Goal: Task Accomplishment & Management: Use online tool/utility

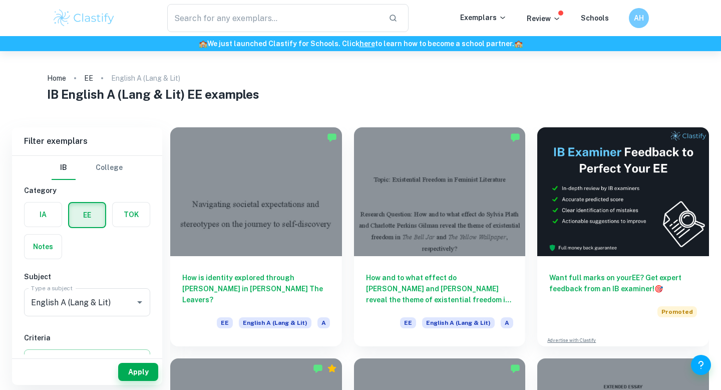
scroll to position [141, 0]
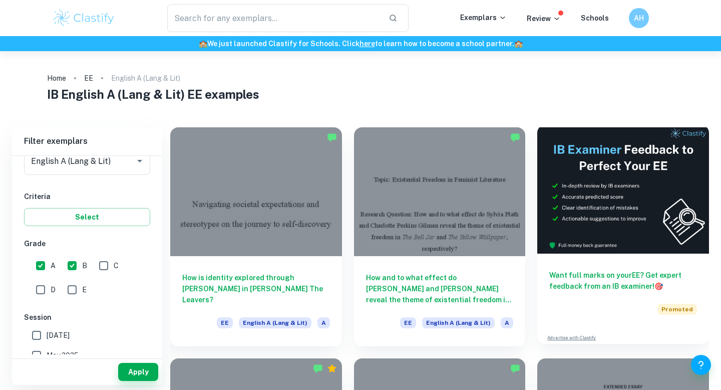
click at [600, 279] on h6 "Want full marks on your EE ? Get expert feedback from an IB examiner! 🎯" at bounding box center [623, 280] width 148 height 22
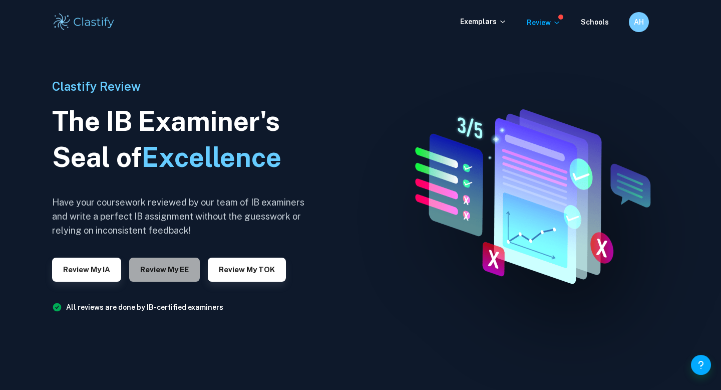
click at [182, 268] on button "Review my EE" at bounding box center [164, 269] width 71 height 24
click at [186, 267] on button "Review my EE" at bounding box center [164, 269] width 71 height 24
click at [184, 261] on button "Review my EE" at bounding box center [164, 269] width 71 height 24
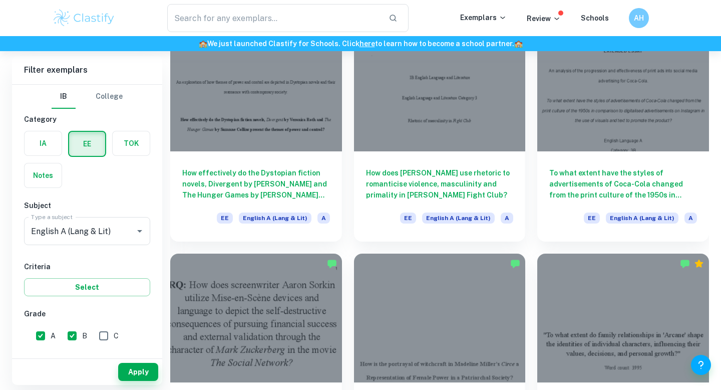
scroll to position [45, 0]
